Goal: Navigation & Orientation: Find specific page/section

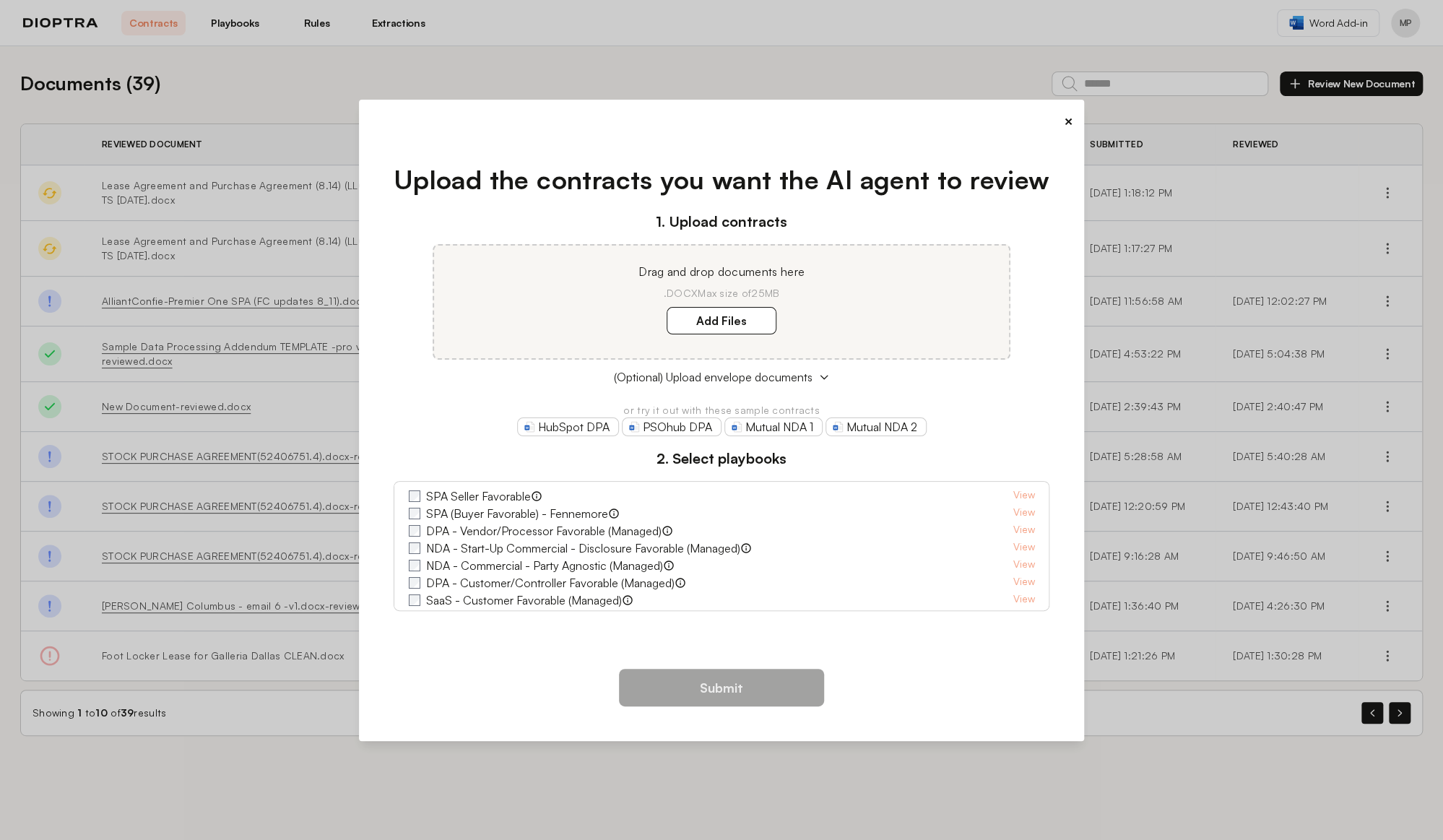
click at [1068, 118] on button "×" at bounding box center [1068, 121] width 9 height 20
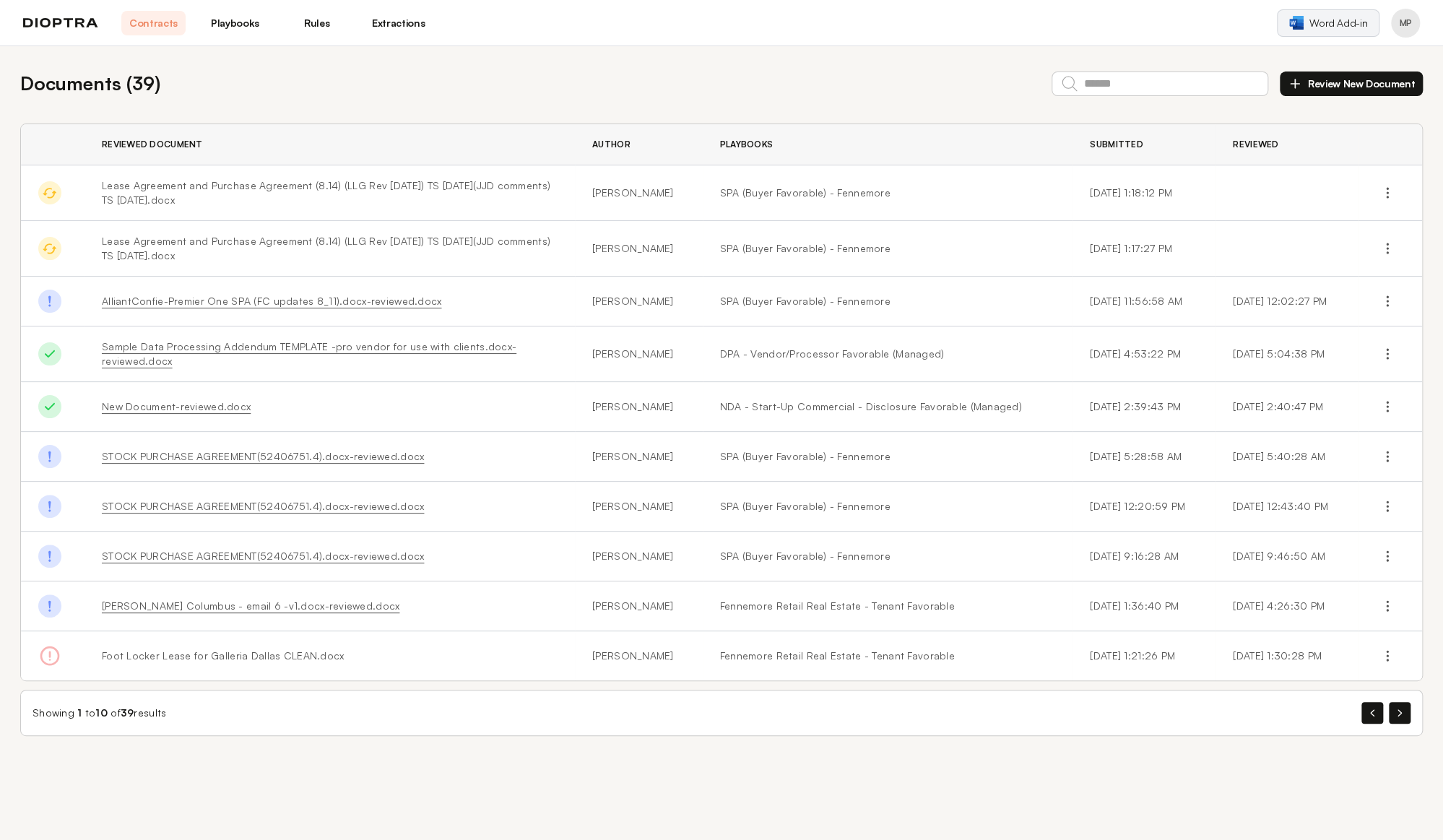
click at [1326, 23] on span "Word Add-in" at bounding box center [1337, 23] width 57 height 15
click at [232, 21] on link "Playbooks" at bounding box center [235, 23] width 65 height 25
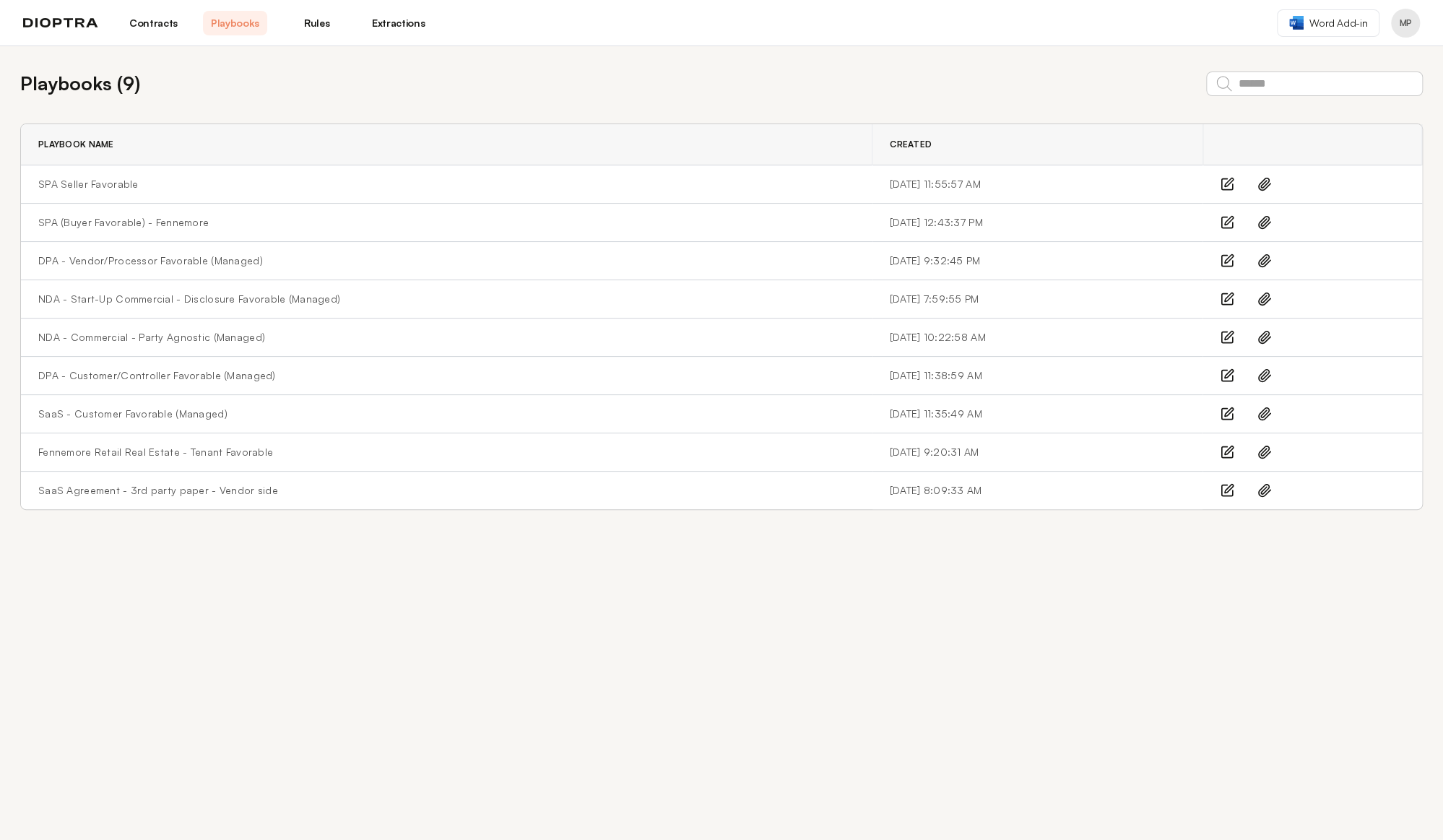
click at [318, 24] on link "Rules" at bounding box center [317, 23] width 65 height 25
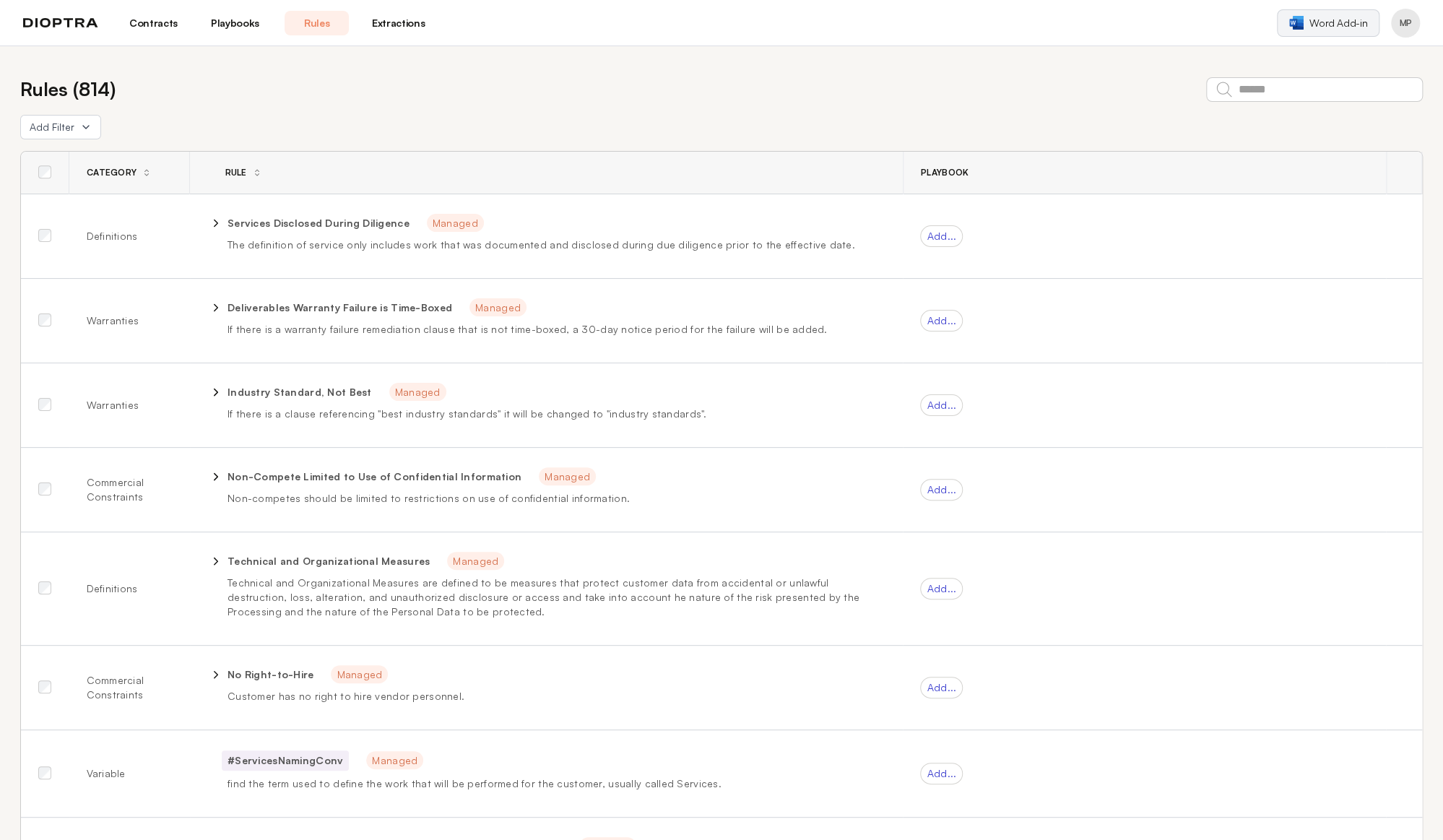
click at [1323, 22] on span "Word Add-in" at bounding box center [1337, 23] width 57 height 15
click at [747, 44] on header "Contracts Playbooks Rules Extractions Word Add-in MP" at bounding box center [721, 23] width 1443 height 46
